Goal: Find specific page/section: Find specific page/section

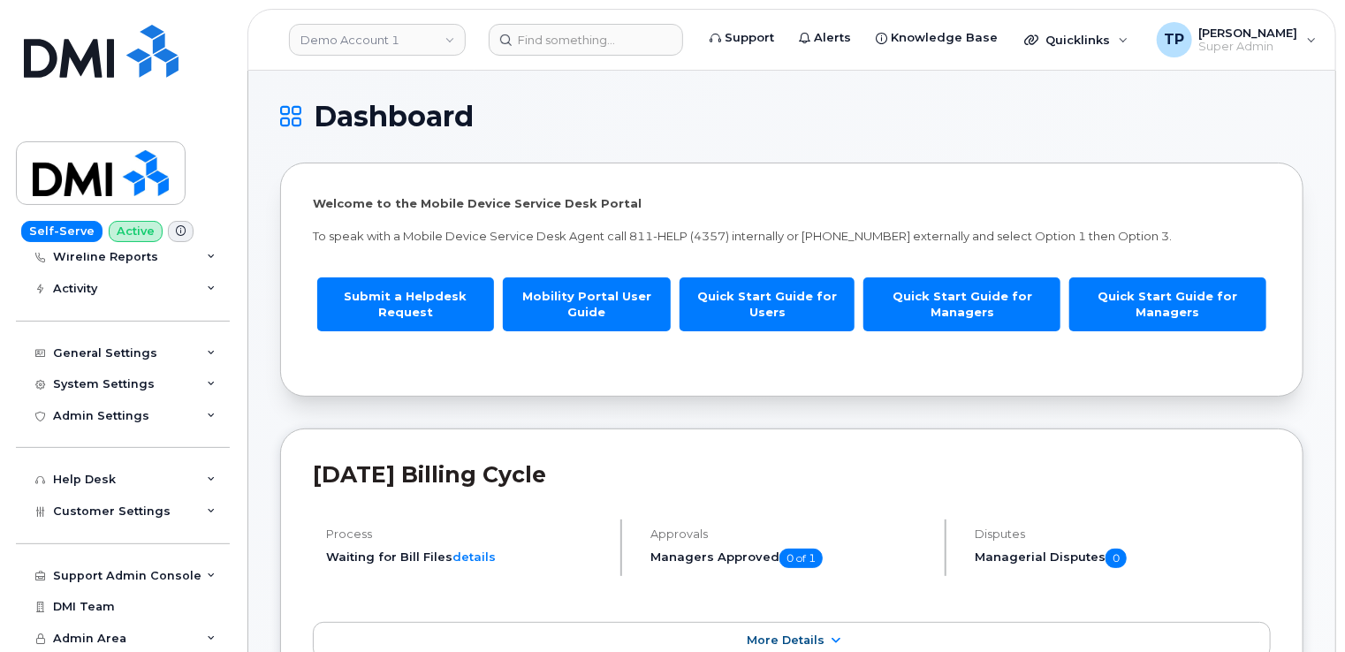
scroll to position [201, 0]
click at [90, 407] on div "Admin Settings" at bounding box center [123, 415] width 214 height 32
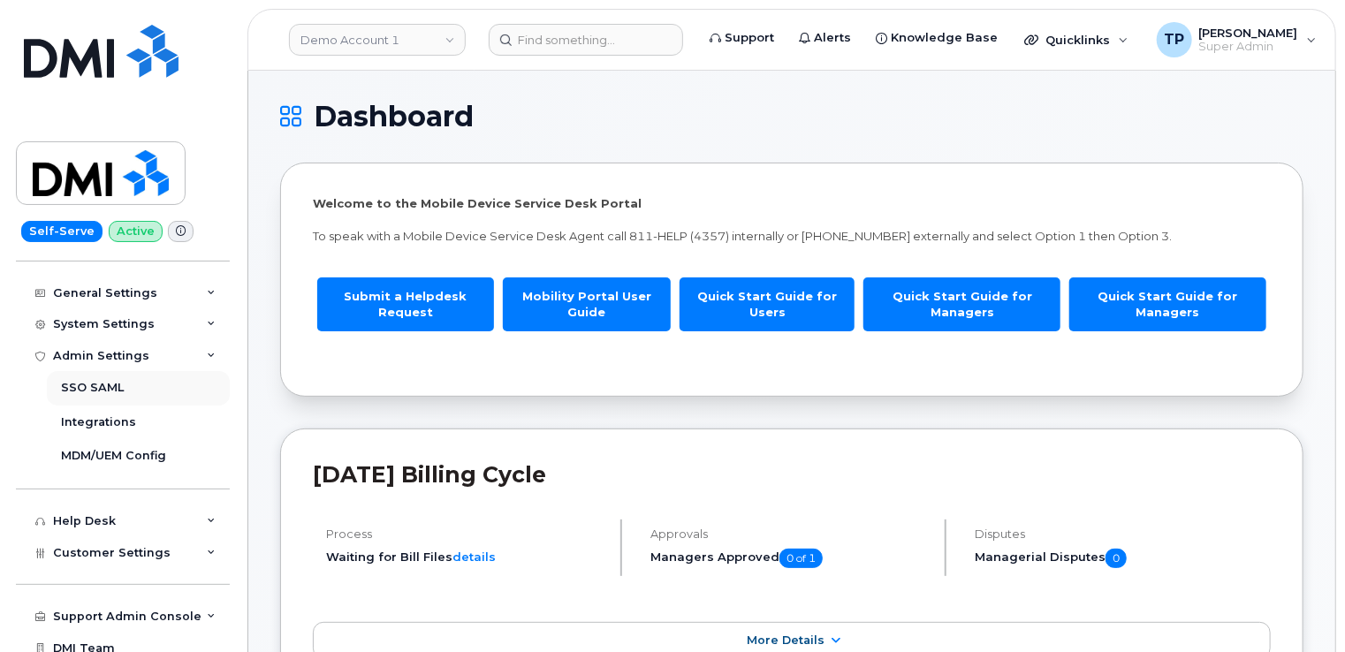
scroll to position [290, 0]
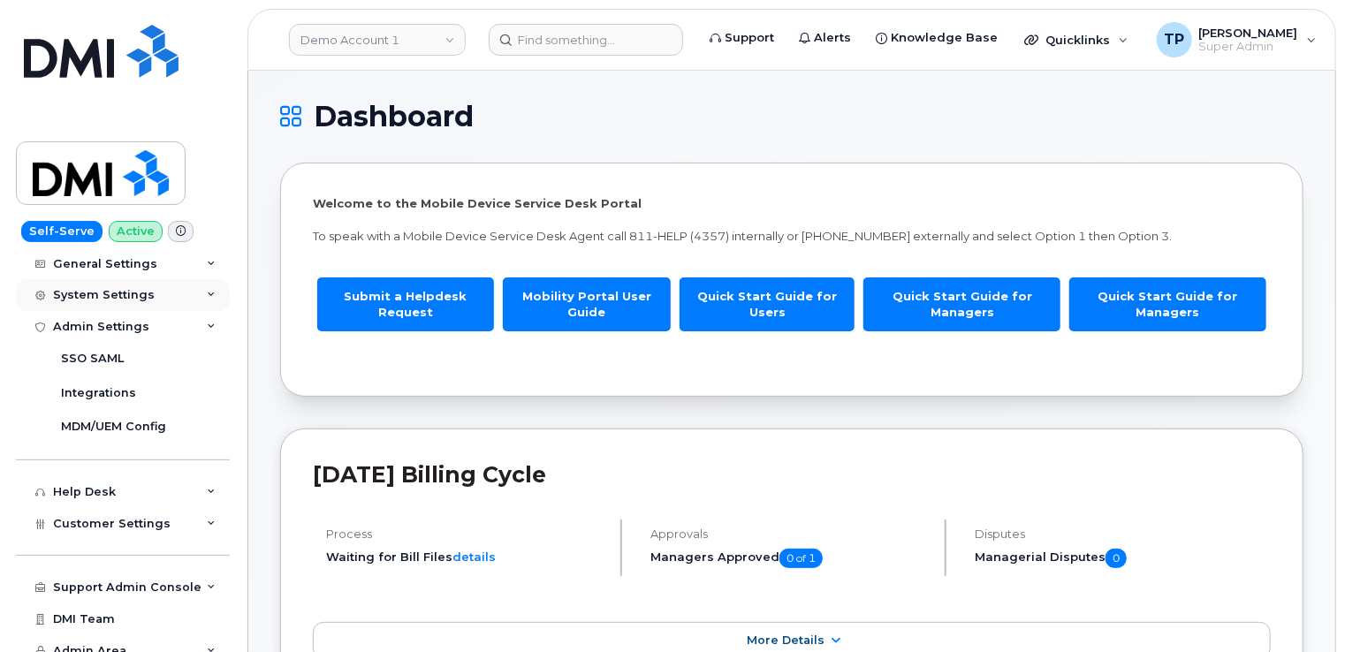
click at [107, 292] on div "System Settings" at bounding box center [104, 295] width 102 height 14
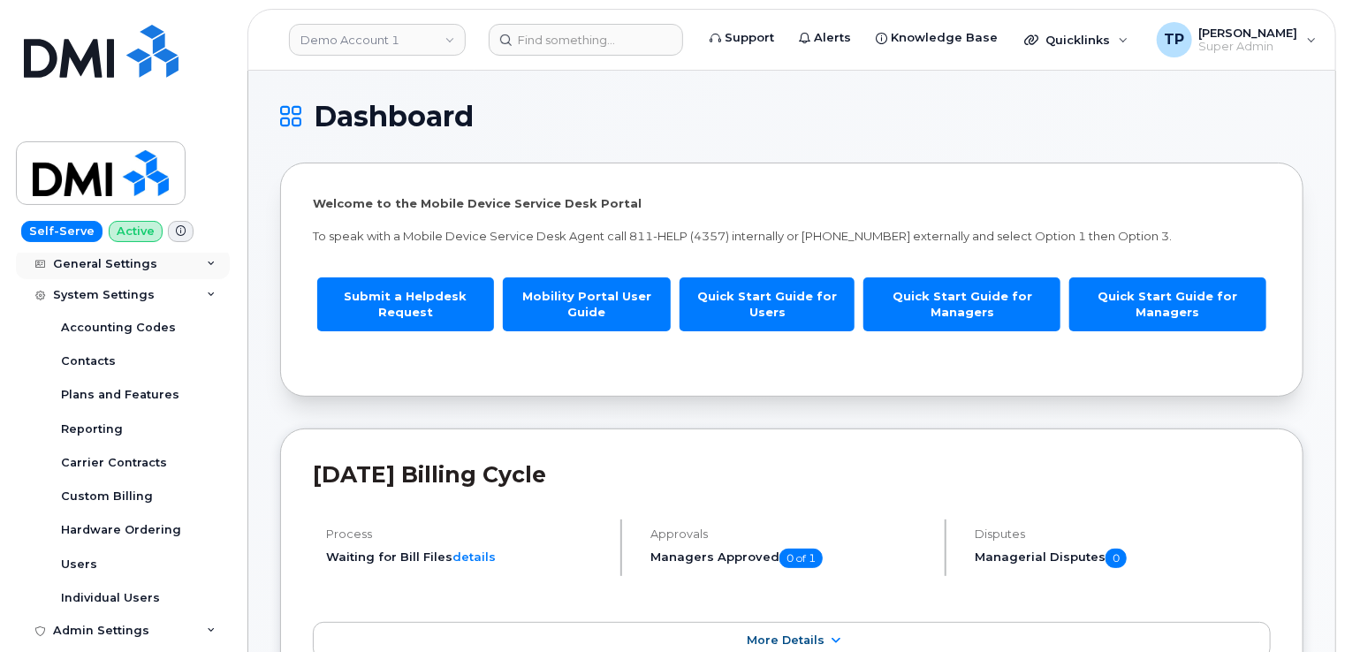
click at [114, 266] on div "General Settings" at bounding box center [105, 264] width 104 height 14
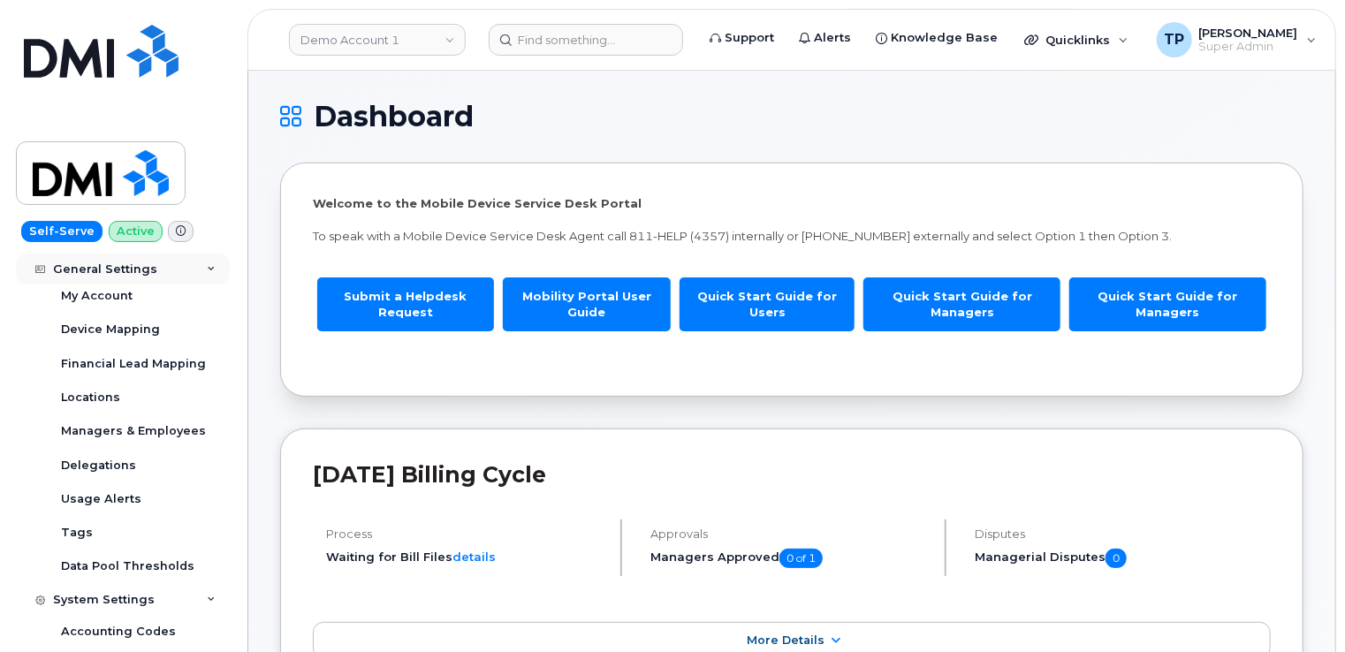
click at [114, 266] on div "General Settings" at bounding box center [105, 269] width 104 height 14
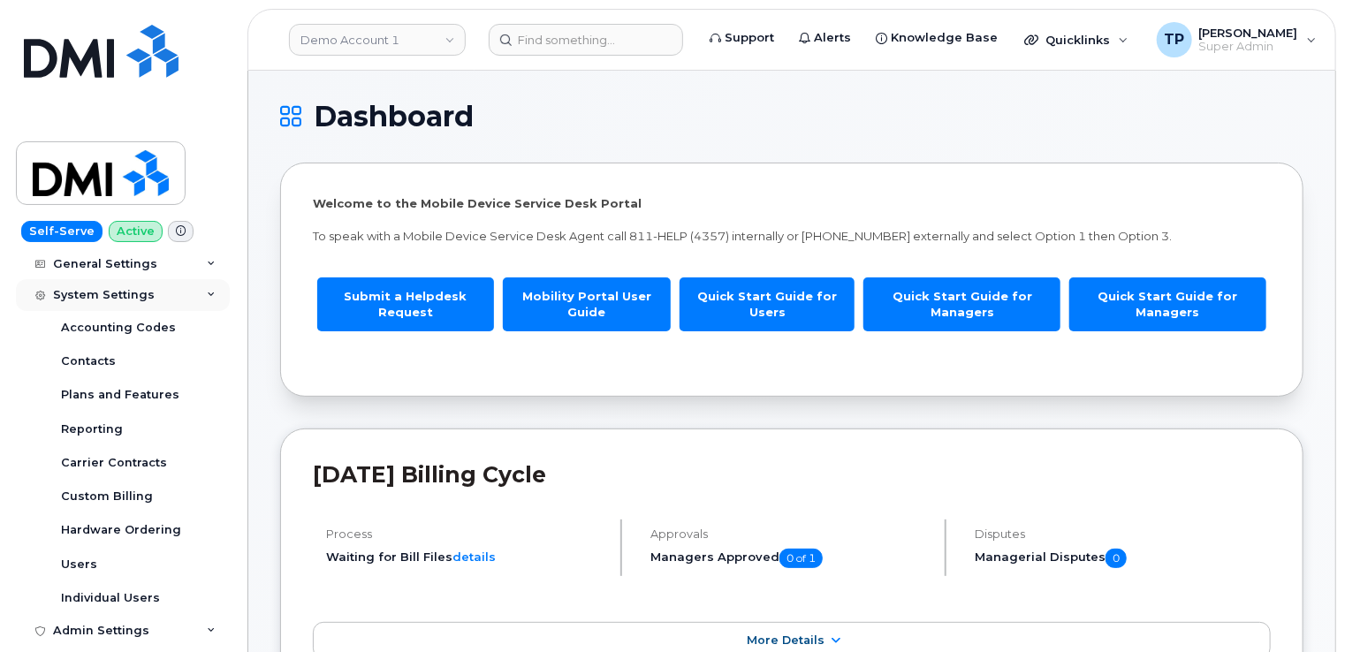
click at [117, 288] on div "System Settings" at bounding box center [104, 295] width 102 height 14
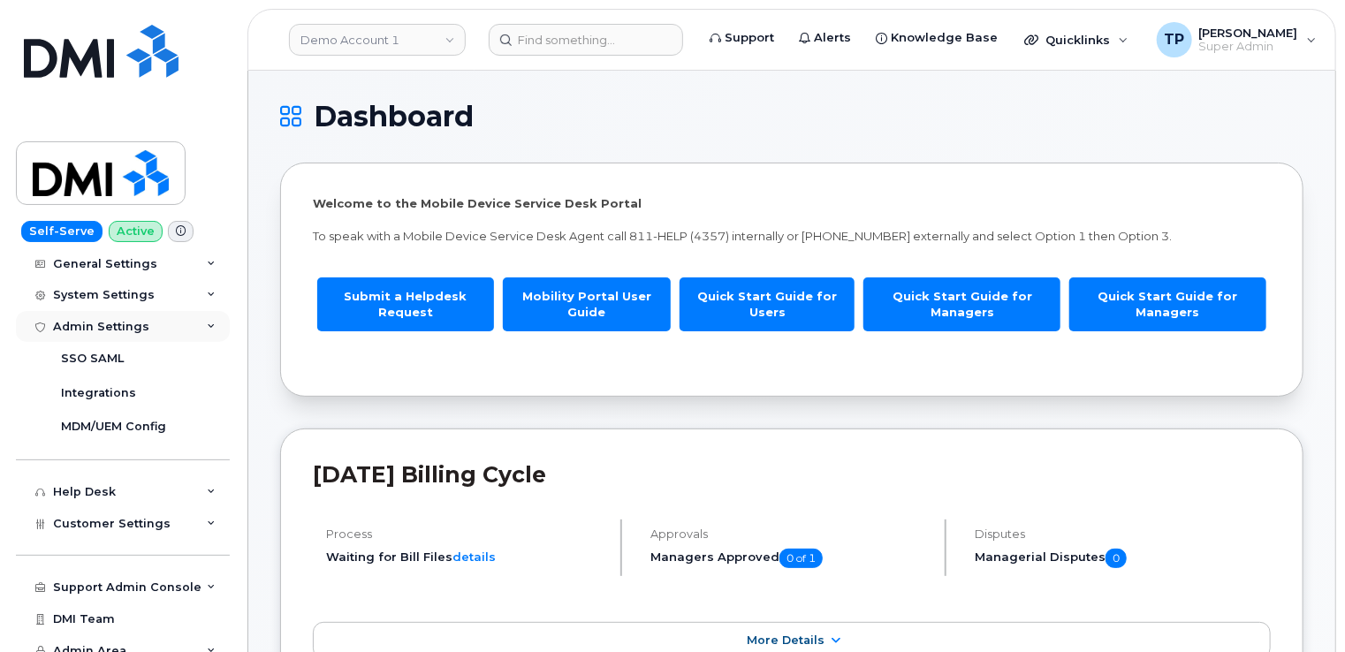
click at [115, 333] on div "Admin Settings" at bounding box center [123, 327] width 214 height 32
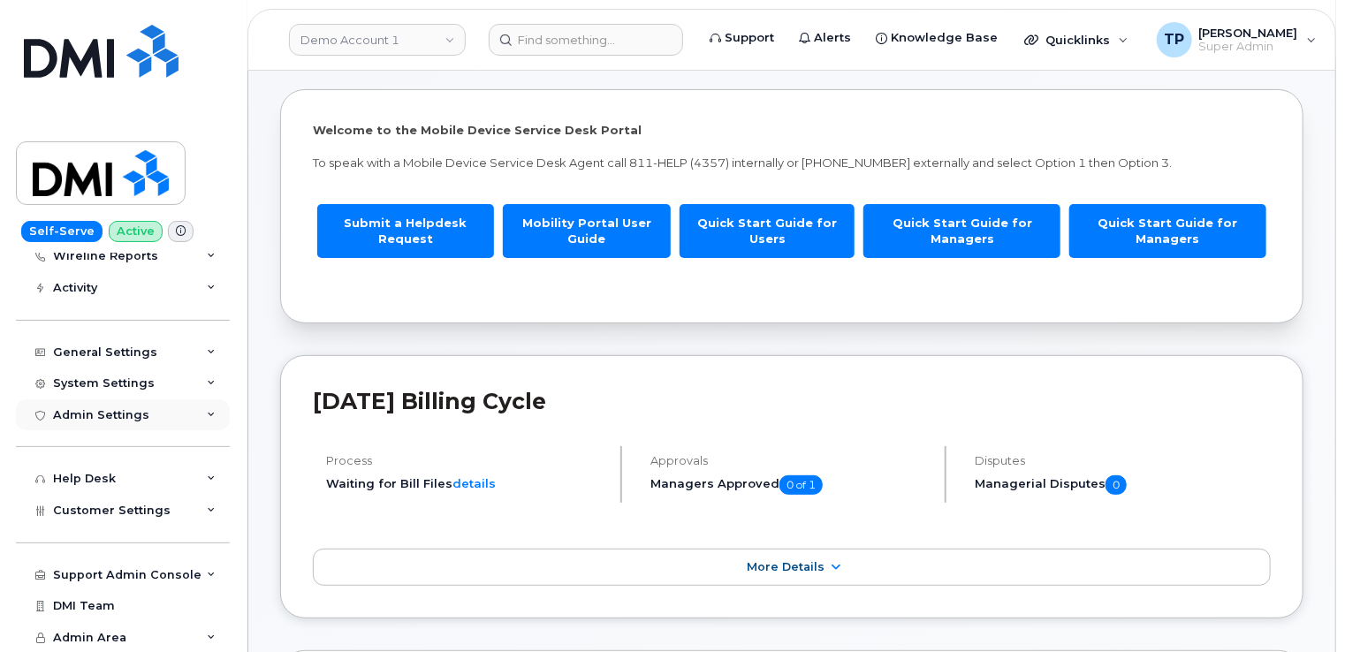
scroll to position [177, 0]
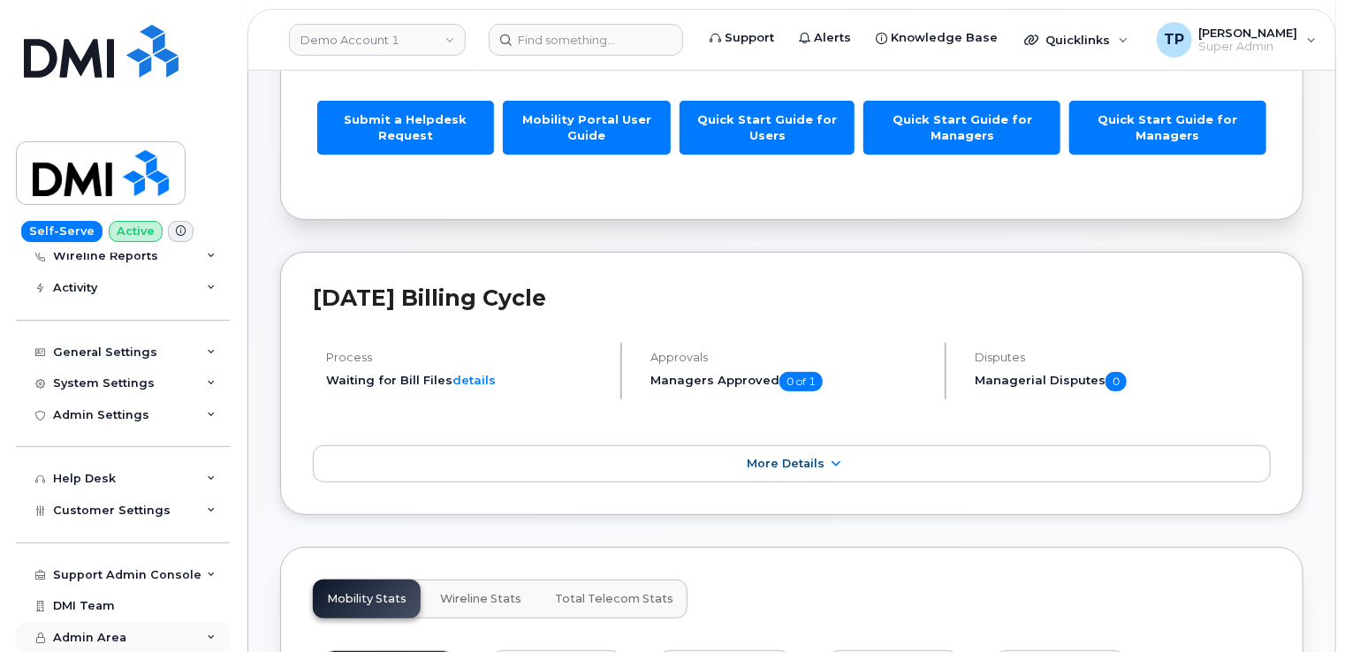
click at [141, 631] on div "Admin Area" at bounding box center [123, 638] width 214 height 32
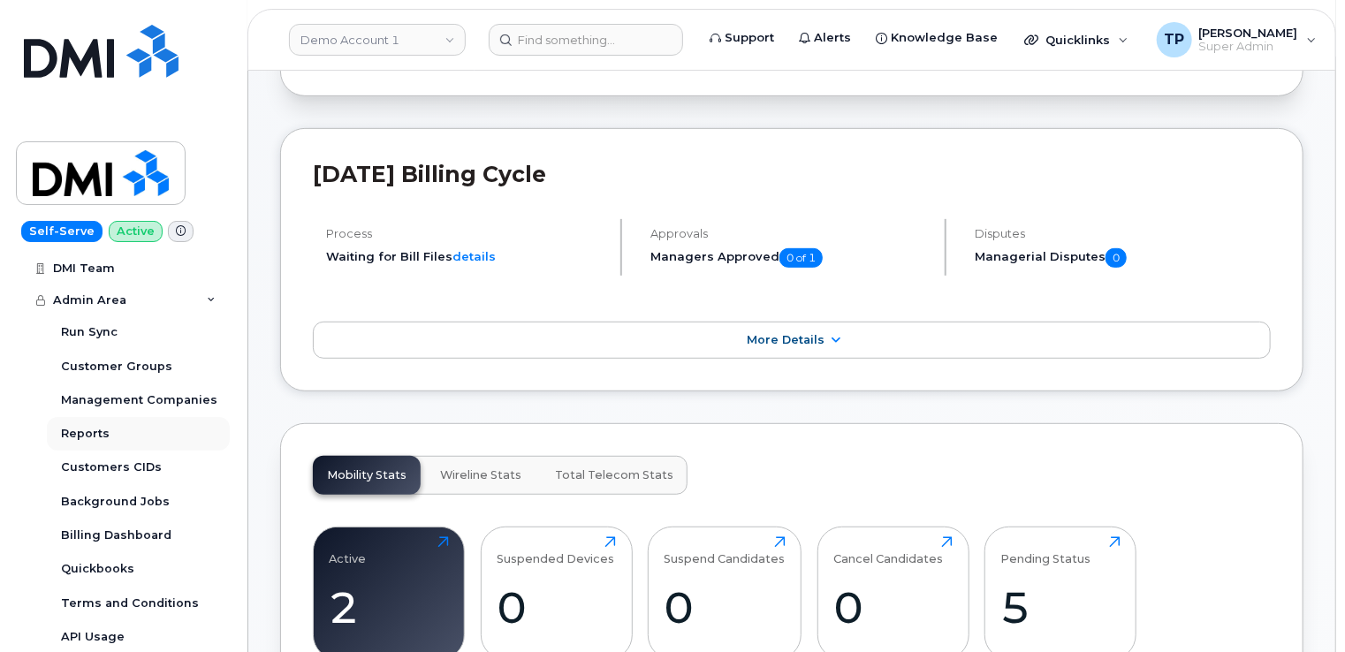
scroll to position [353, 0]
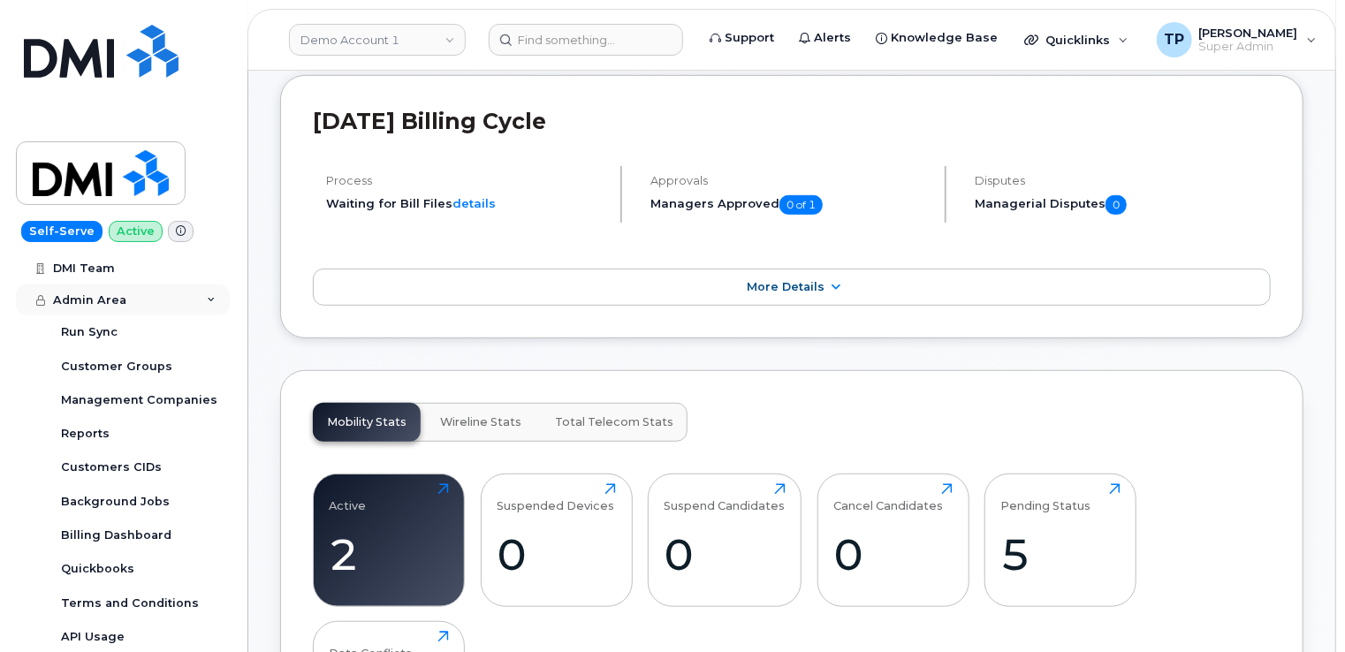
click at [106, 302] on span "Admin Area" at bounding box center [89, 299] width 73 height 13
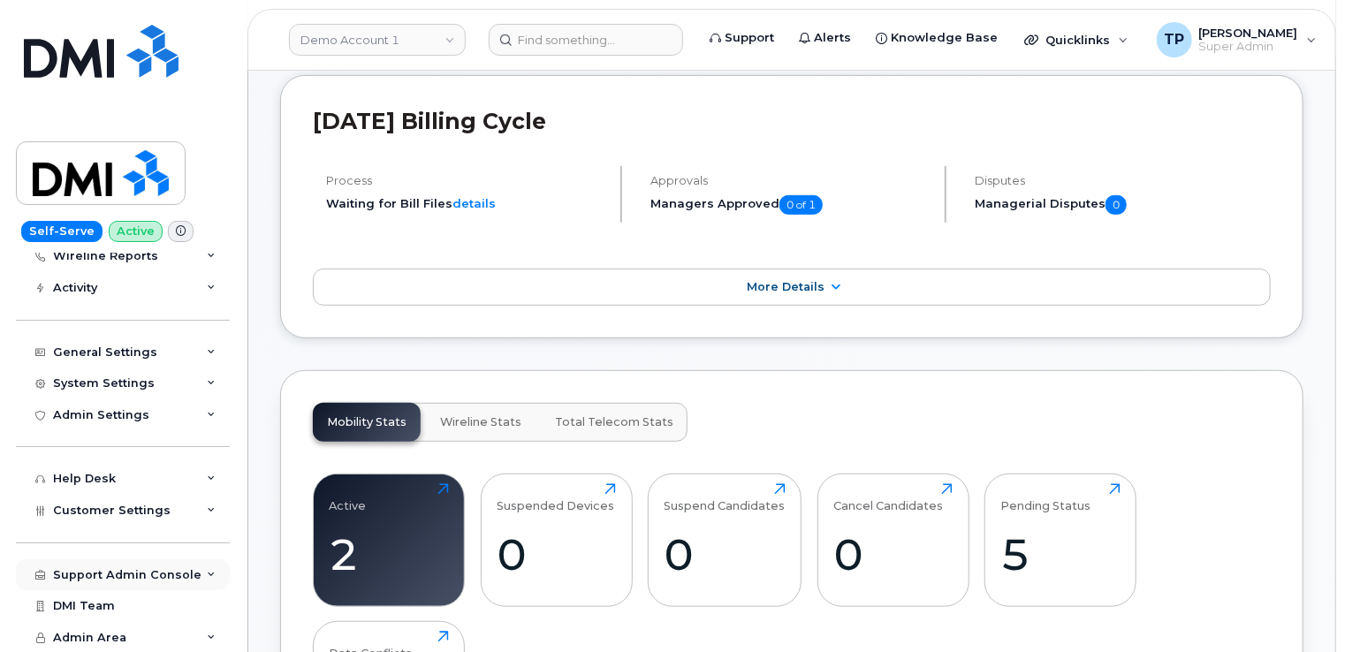
click at [131, 574] on div "Support Admin Console" at bounding box center [127, 575] width 148 height 14
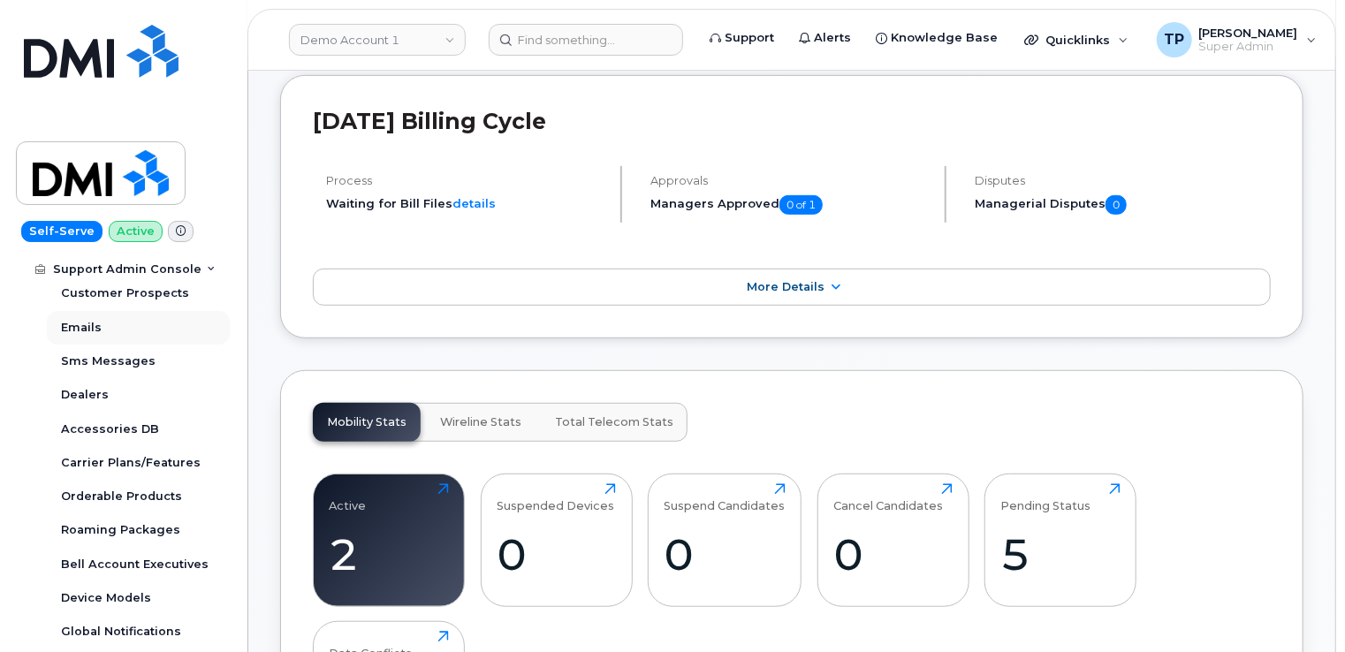
scroll to position [519, 0]
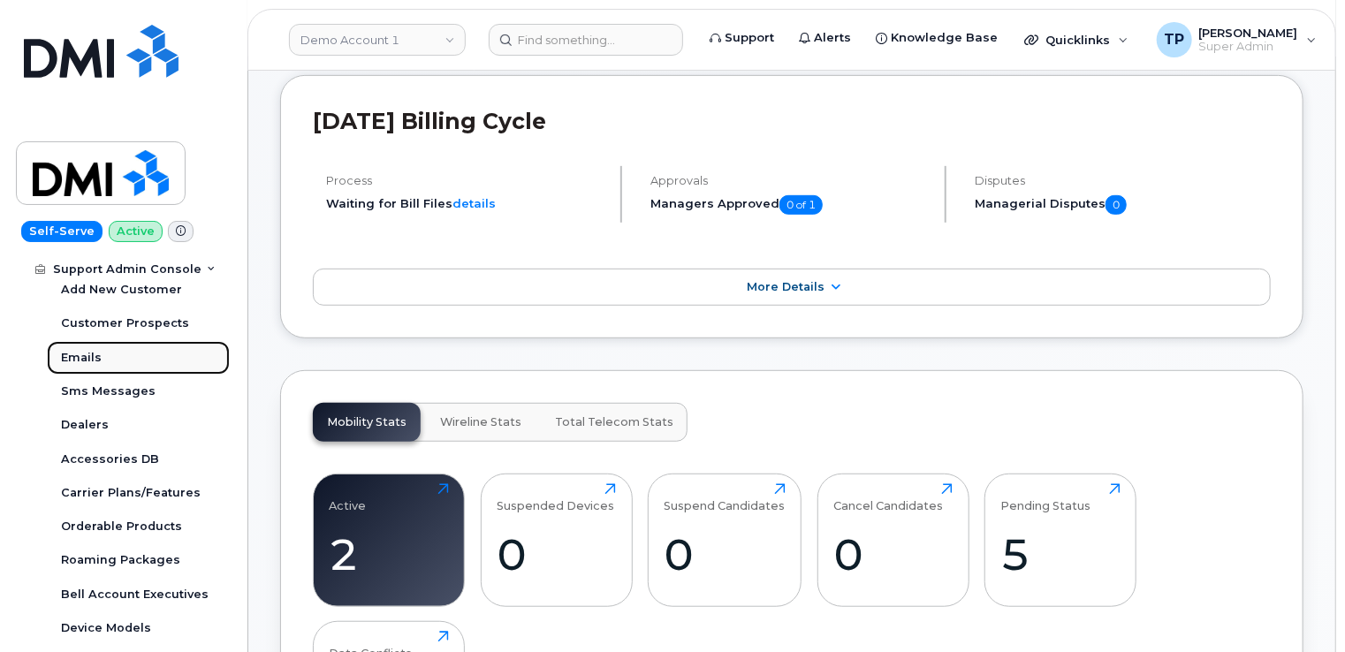
click at [123, 361] on link "Emails" at bounding box center [138, 358] width 183 height 34
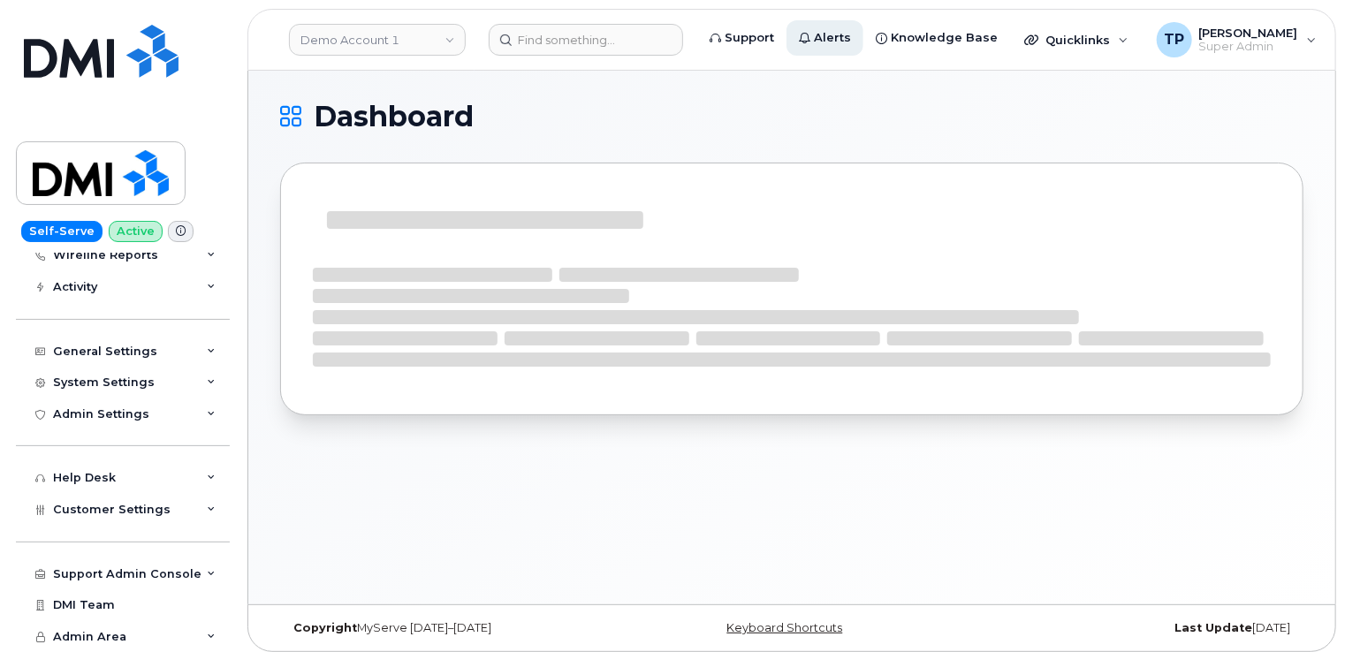
scroll to position [201, 0]
